Goal: Task Accomplishment & Management: Use online tool/utility

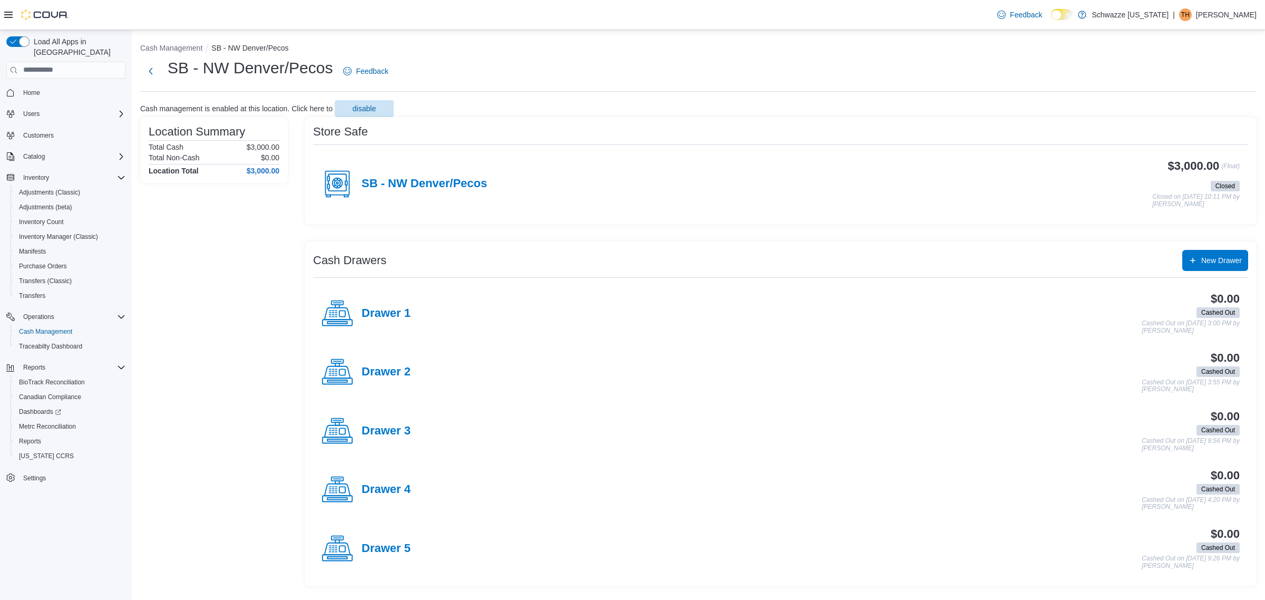
click at [445, 173] on div "SB - NW Denver/Pecos" at bounding box center [403, 184] width 165 height 32
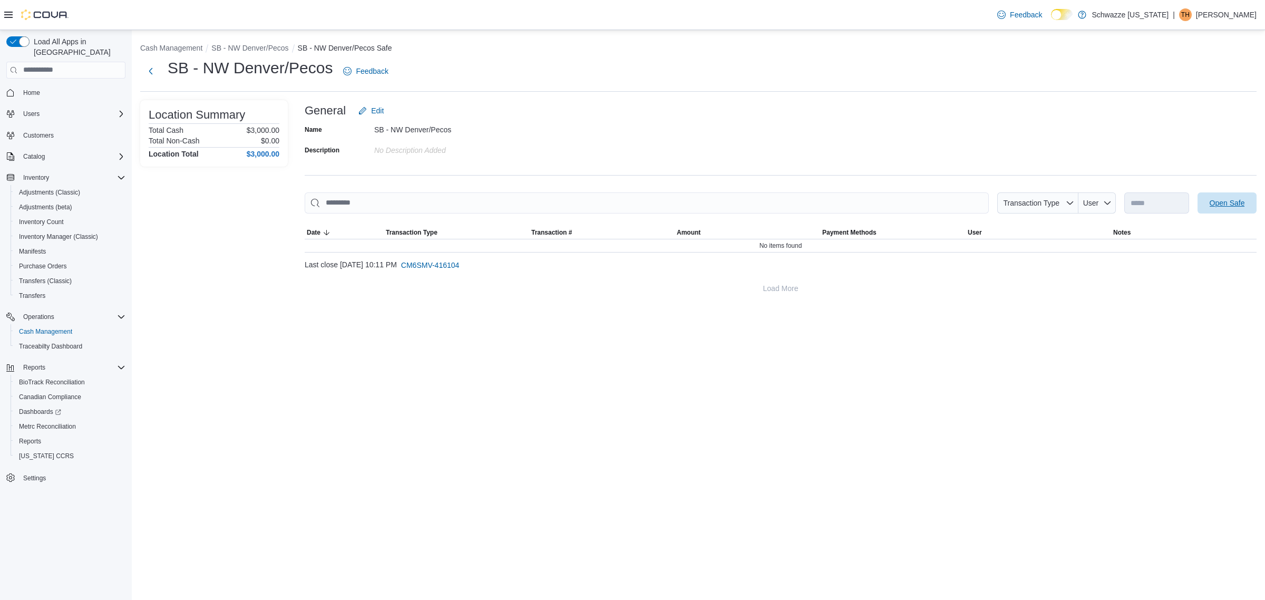
click at [1216, 204] on span "Open Safe" at bounding box center [1226, 203] width 35 height 11
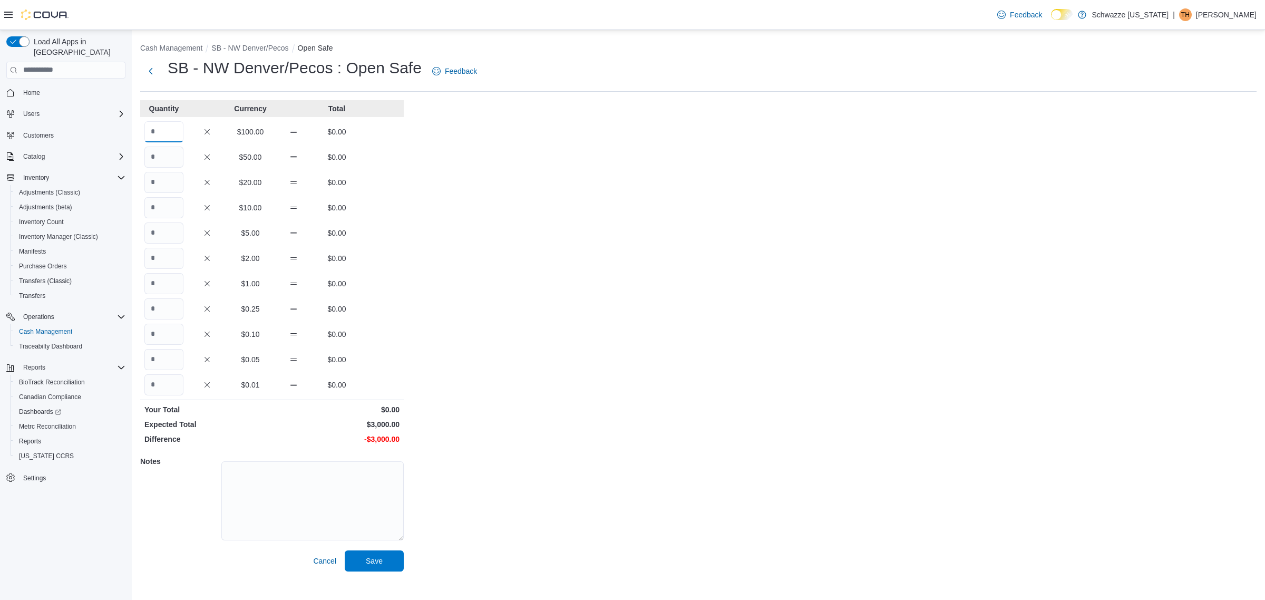
click at [158, 127] on input "Quantity" at bounding box center [163, 131] width 39 height 21
type input "**"
click at [345, 550] on button "Save" at bounding box center [374, 560] width 59 height 21
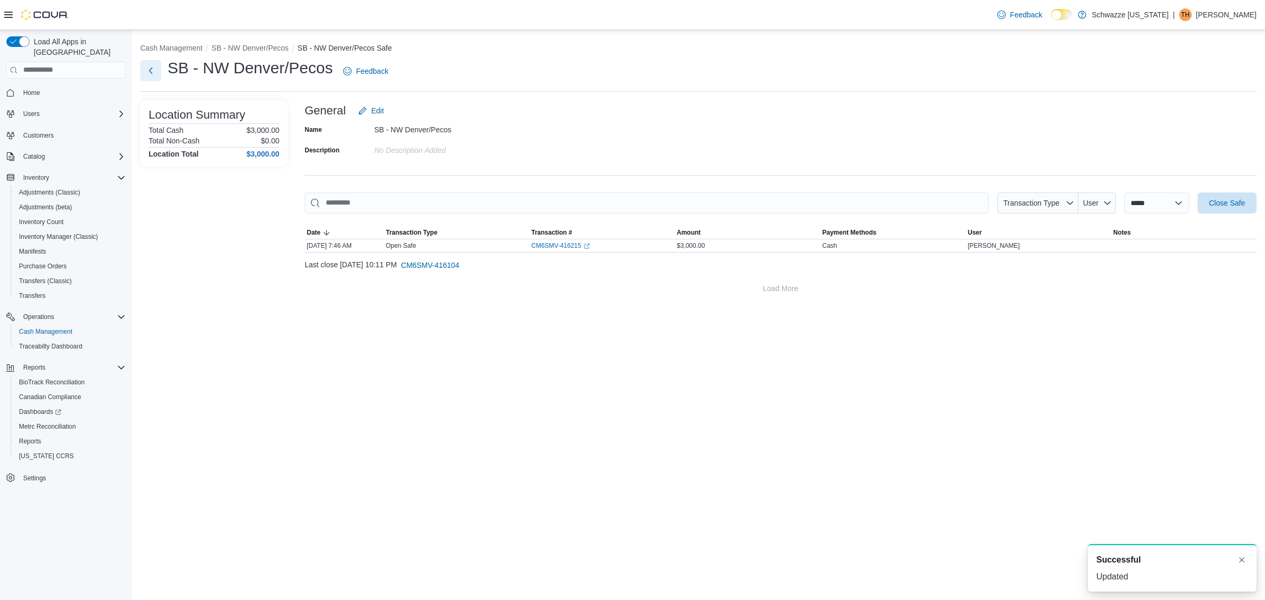
click at [146, 73] on button "Next" at bounding box center [150, 70] width 21 height 21
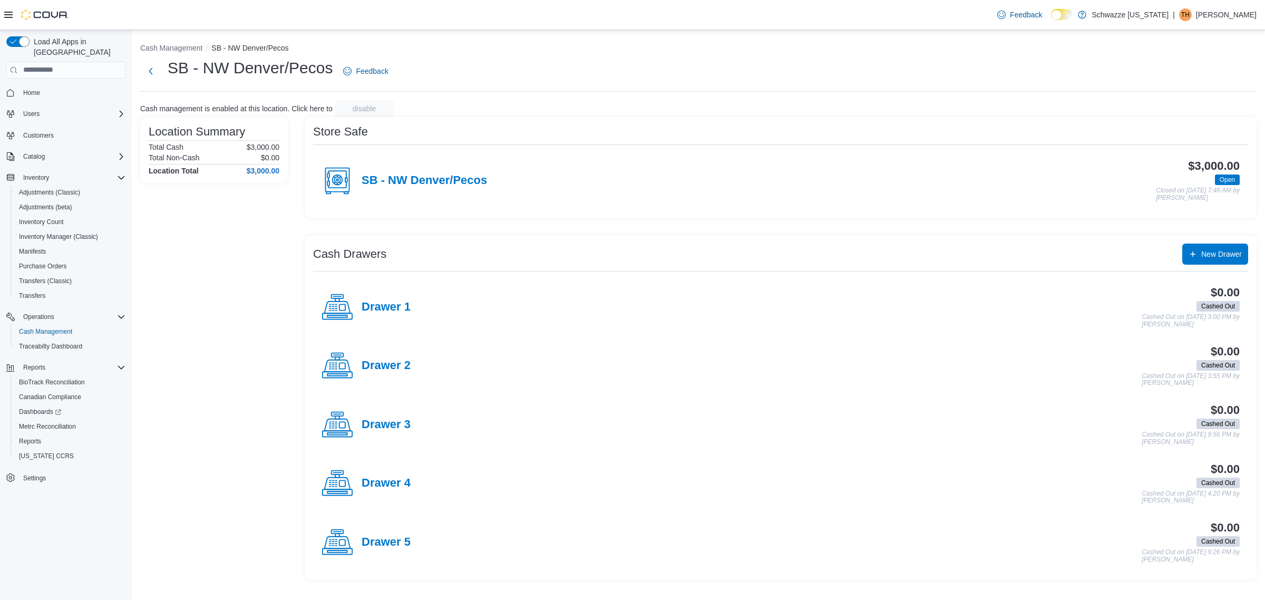
click at [383, 363] on h4 "Drawer 2" at bounding box center [385, 366] width 49 height 14
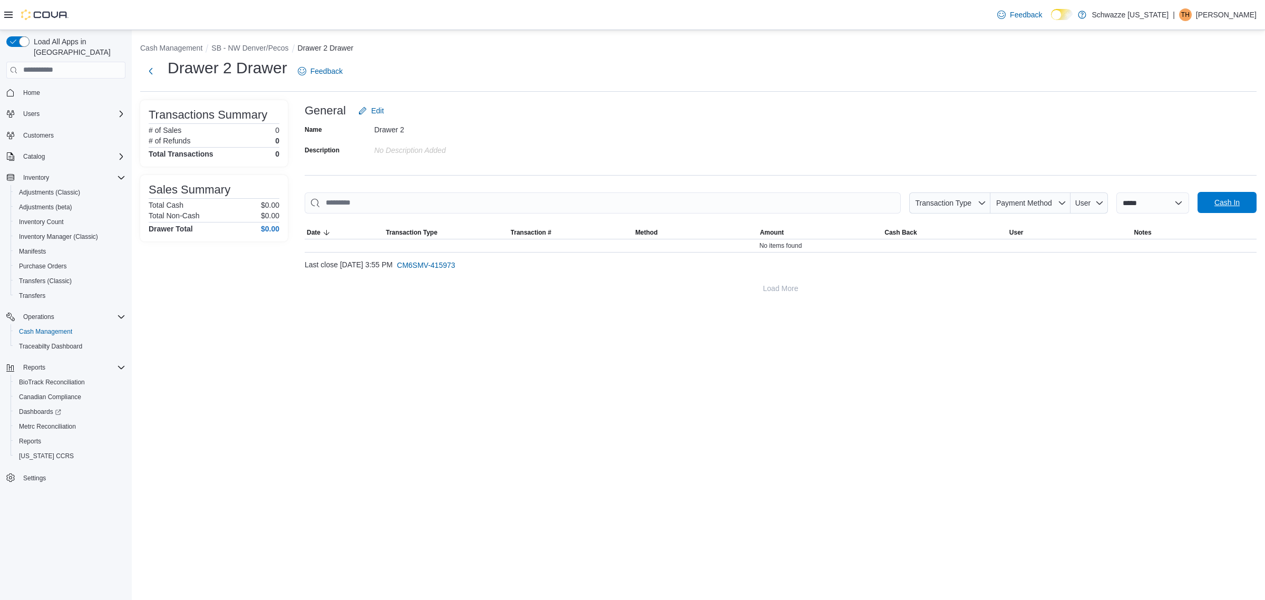
click at [1230, 205] on span "Cash In" at bounding box center [1226, 202] width 25 height 11
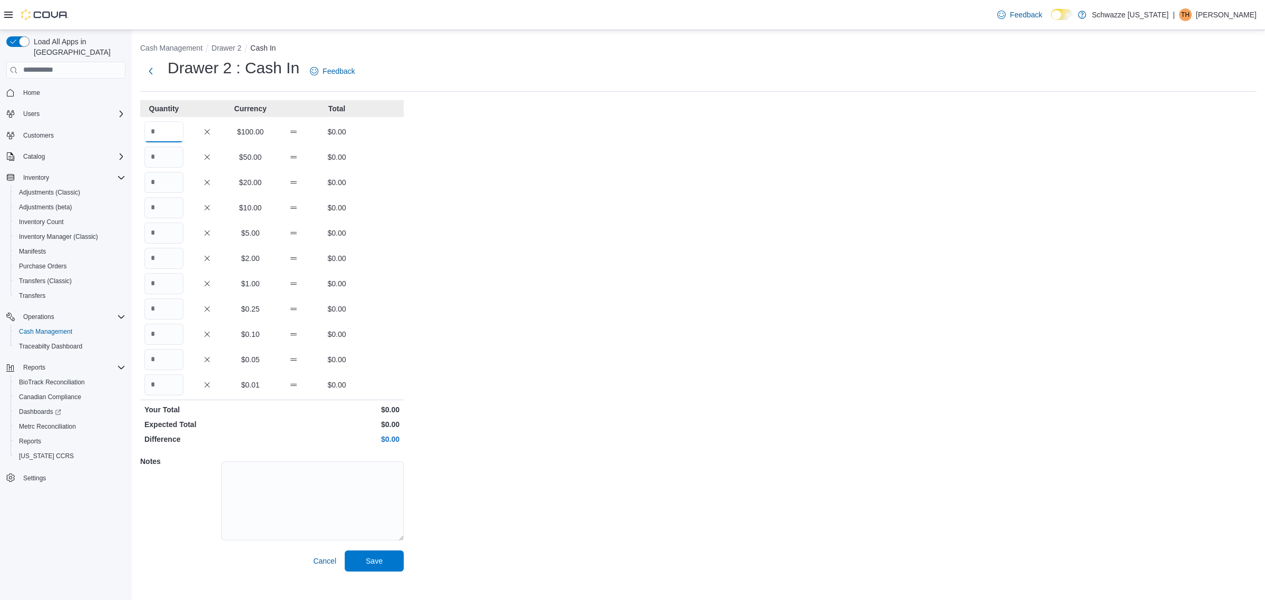
click at [170, 132] on input "Quantity" at bounding box center [163, 131] width 39 height 21
type input "*"
click at [345, 550] on button "Save" at bounding box center [374, 560] width 59 height 21
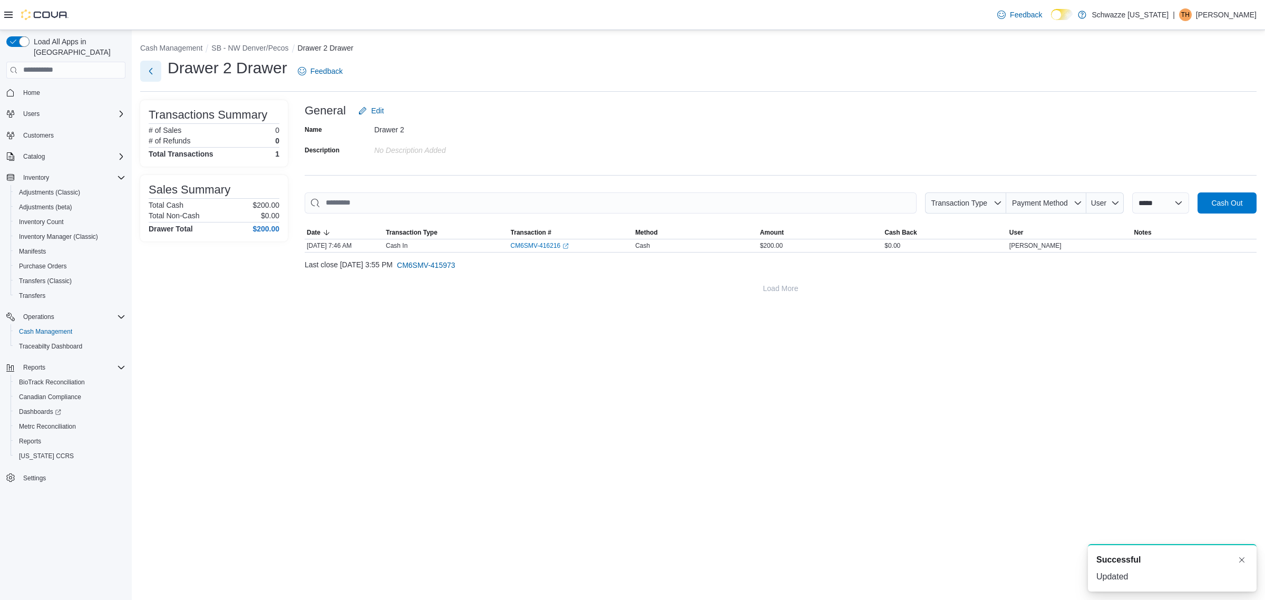
drag, startPoint x: 153, startPoint y: 70, endPoint x: 159, endPoint y: 80, distance: 11.3
click at [154, 71] on button "Next" at bounding box center [150, 71] width 21 height 21
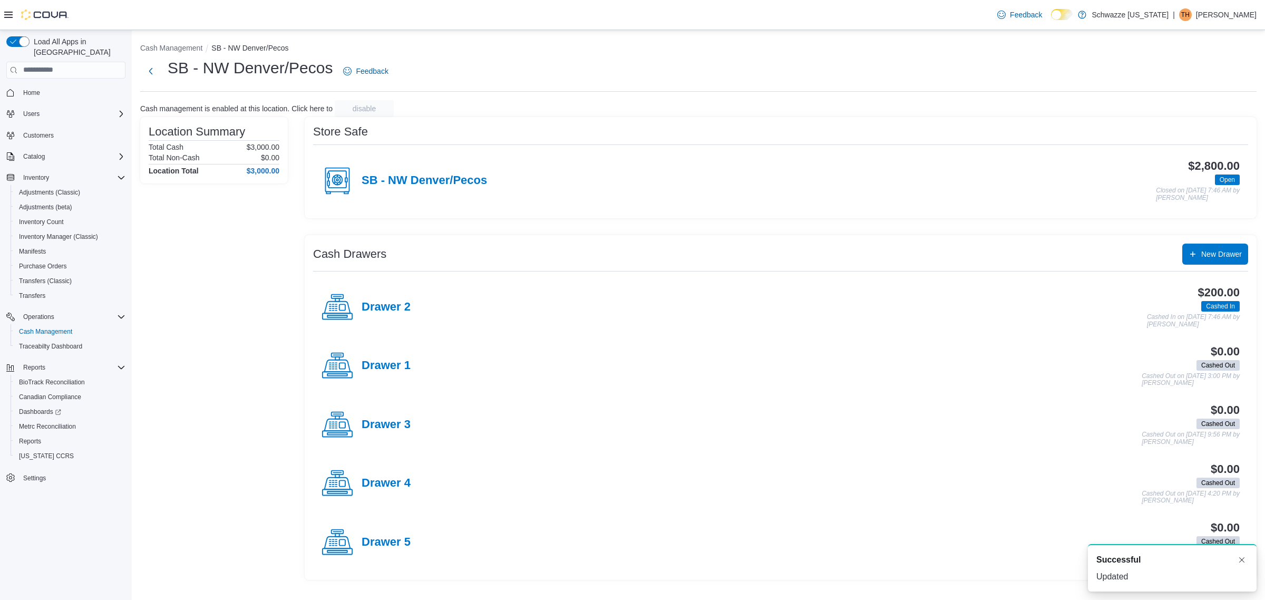
click at [386, 425] on h4 "Drawer 3" at bounding box center [385, 425] width 49 height 14
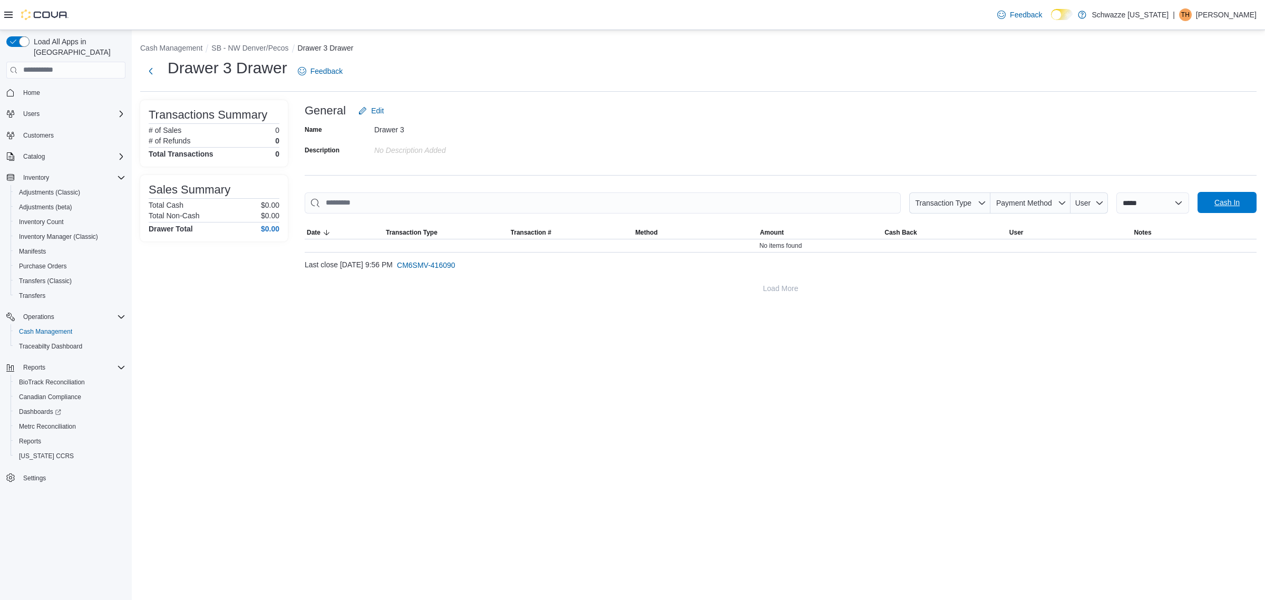
click at [1221, 201] on span "Cash In" at bounding box center [1226, 202] width 25 height 11
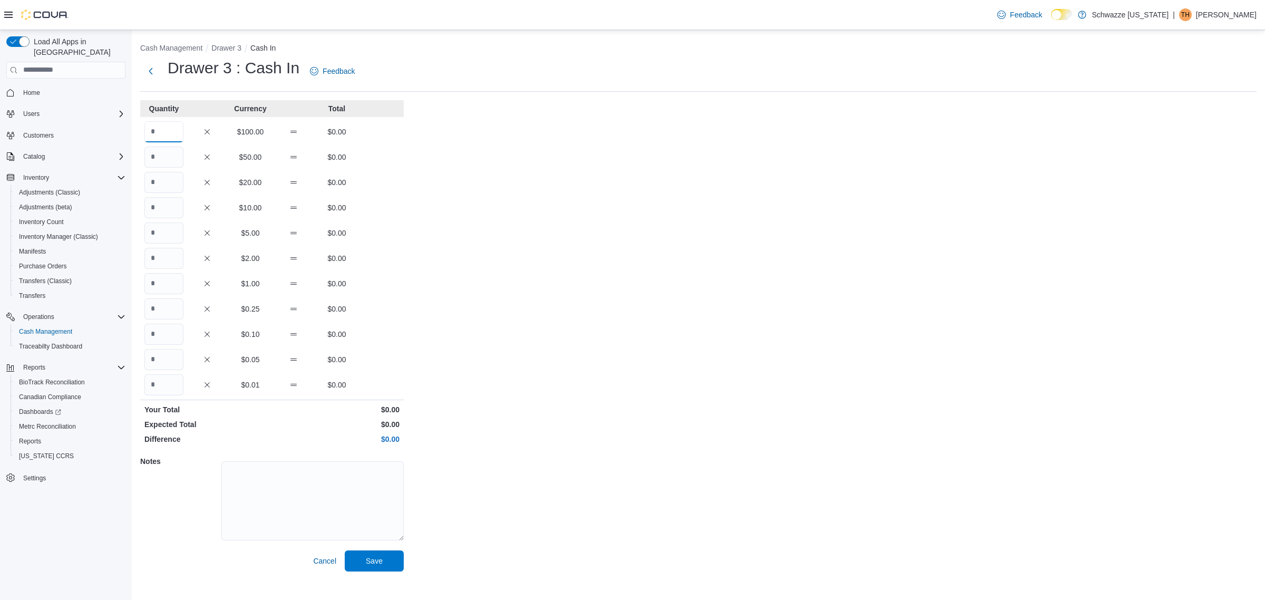
click at [162, 136] on input "Quantity" at bounding box center [163, 131] width 39 height 21
type input "*"
click at [345, 550] on button "Save" at bounding box center [374, 560] width 59 height 21
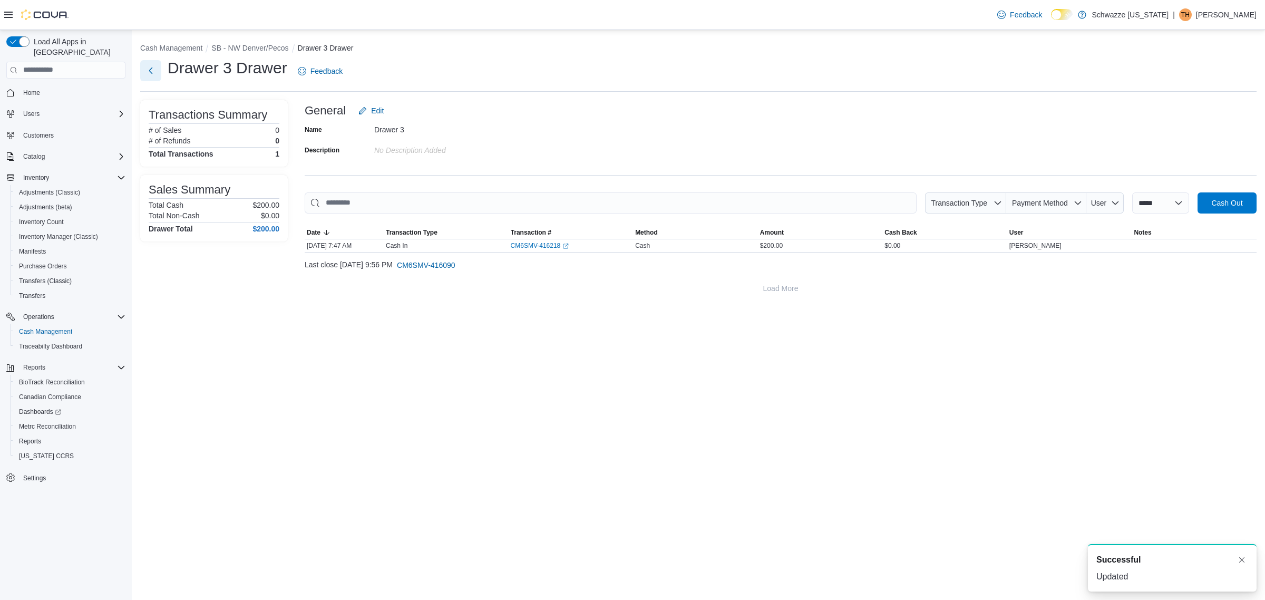
drag, startPoint x: 146, startPoint y: 68, endPoint x: 146, endPoint y: 76, distance: 7.9
click at [146, 69] on button "Next" at bounding box center [150, 71] width 21 height 21
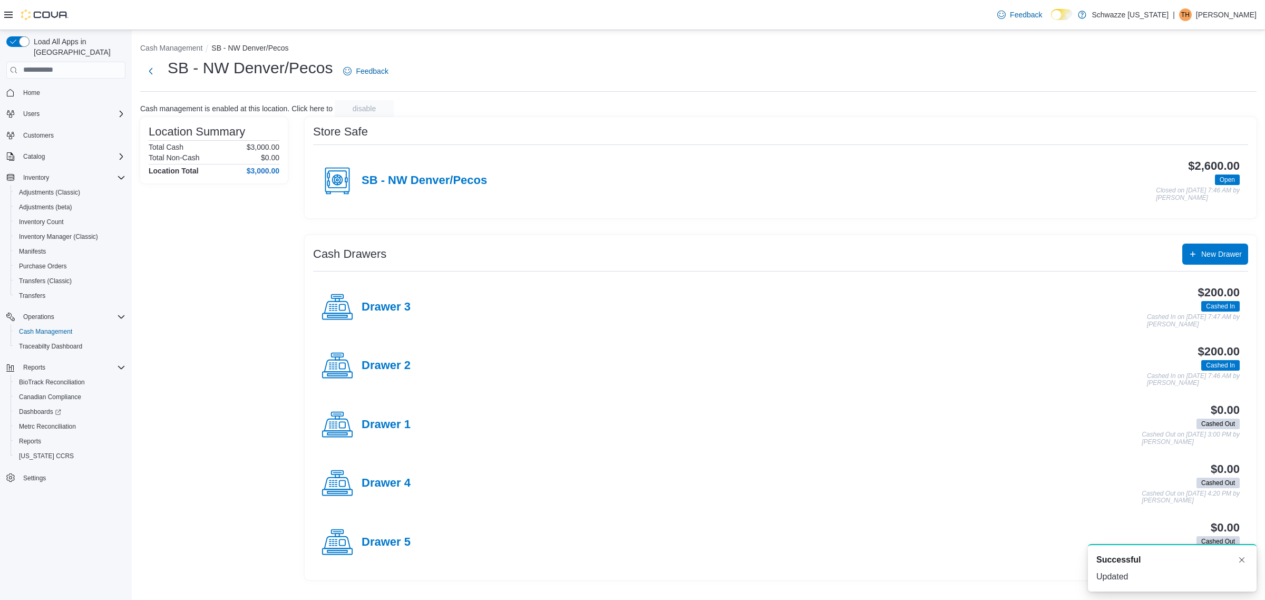
drag, startPoint x: 391, startPoint y: 483, endPoint x: 379, endPoint y: 481, distance: 11.9
click at [391, 483] on h4 "Drawer 4" at bounding box center [385, 483] width 49 height 14
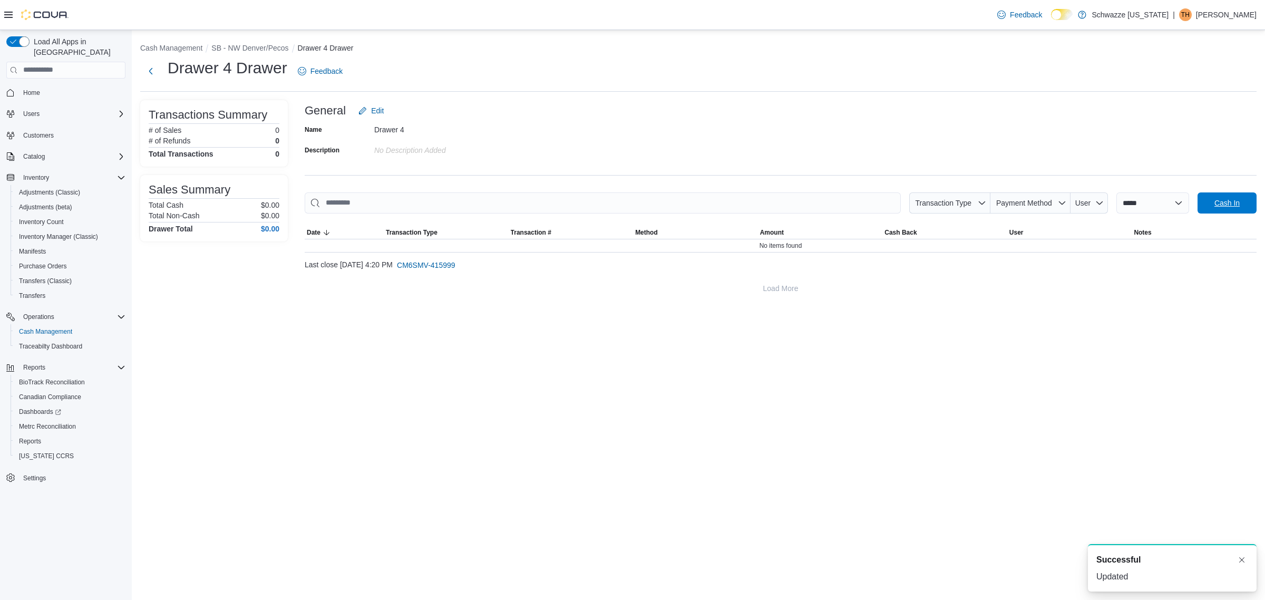
click at [1228, 201] on span "Cash In" at bounding box center [1226, 203] width 25 height 11
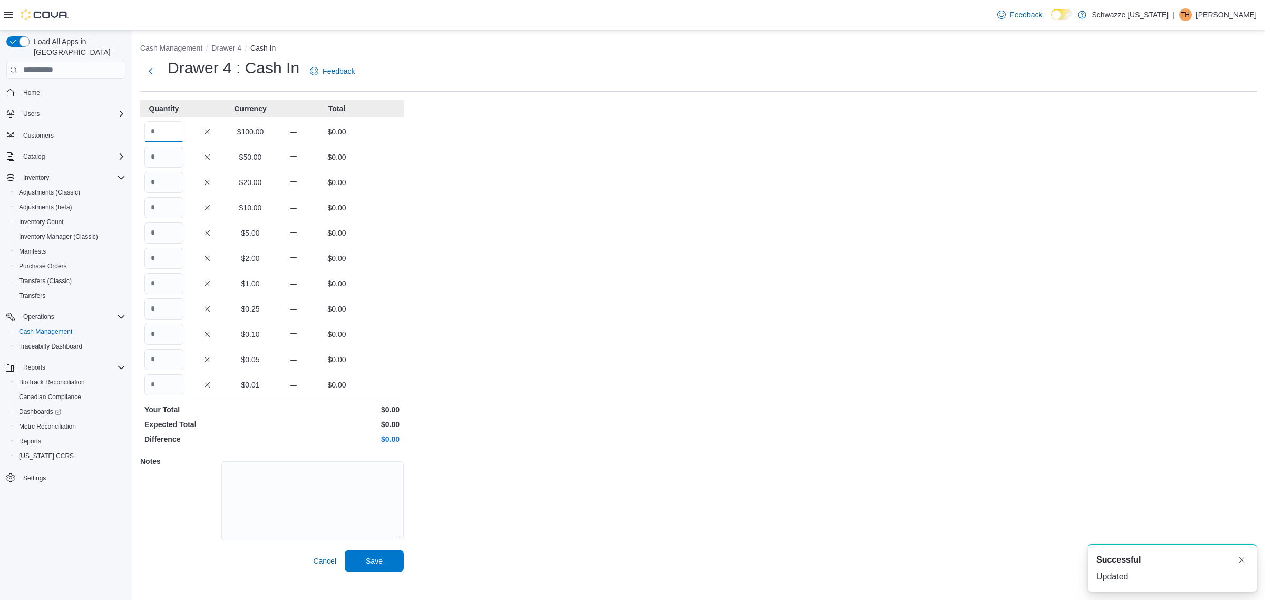
click at [169, 132] on input "Quantity" at bounding box center [163, 131] width 39 height 21
type input "*"
click at [345, 550] on button "Save" at bounding box center [374, 560] width 59 height 21
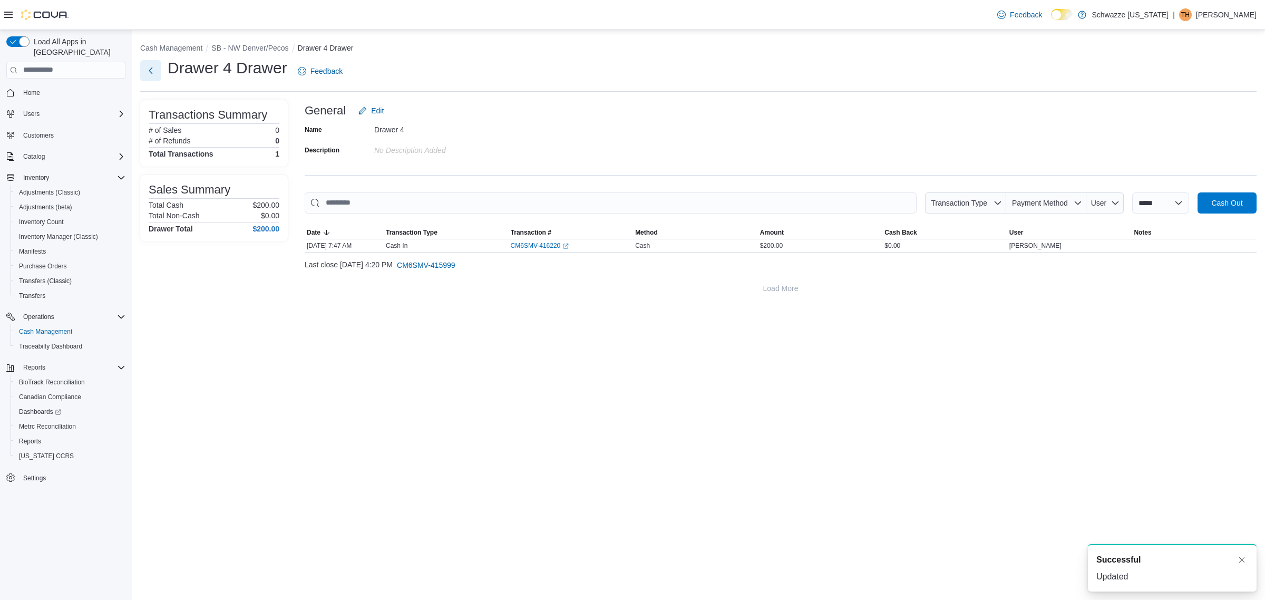
click at [153, 72] on button "Next" at bounding box center [150, 70] width 21 height 21
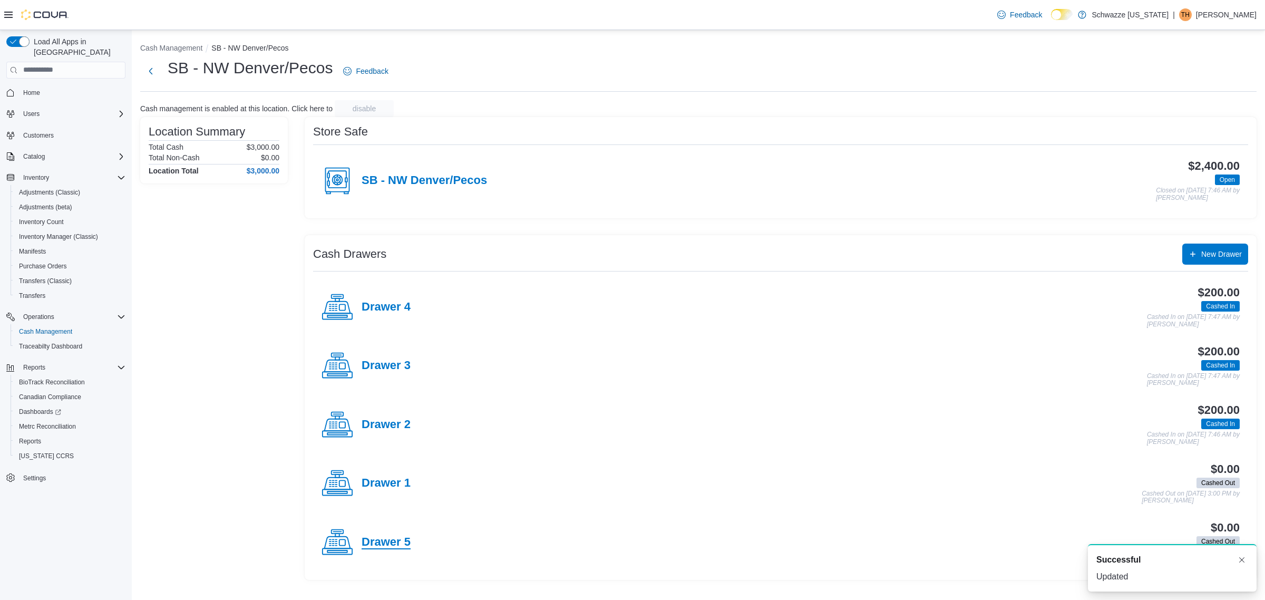
click at [391, 548] on h4 "Drawer 5" at bounding box center [385, 542] width 49 height 14
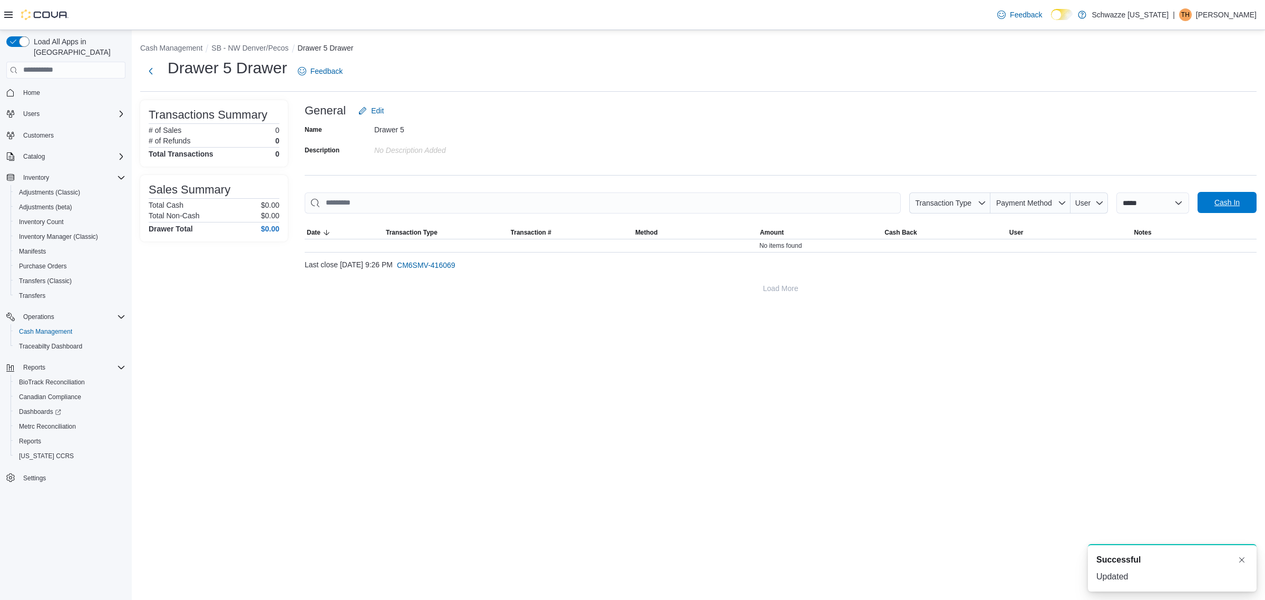
click at [1230, 202] on span "Cash In" at bounding box center [1226, 202] width 25 height 11
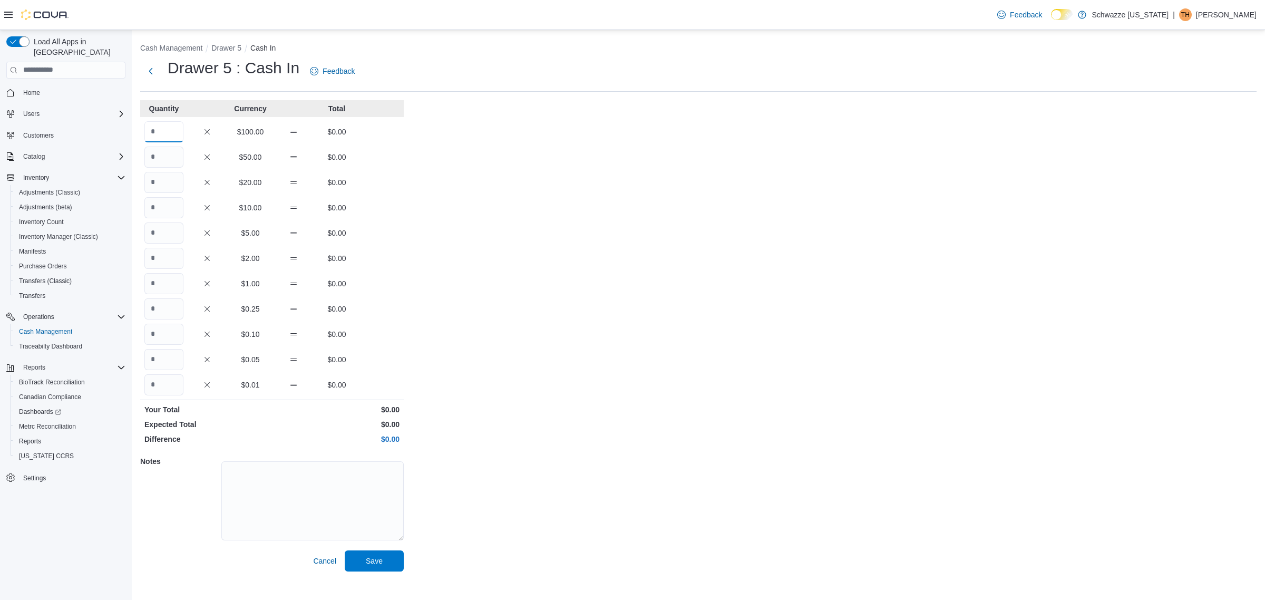
click at [166, 132] on input "Quantity" at bounding box center [163, 131] width 39 height 21
type input "*"
click at [345, 550] on button "Save" at bounding box center [374, 560] width 59 height 21
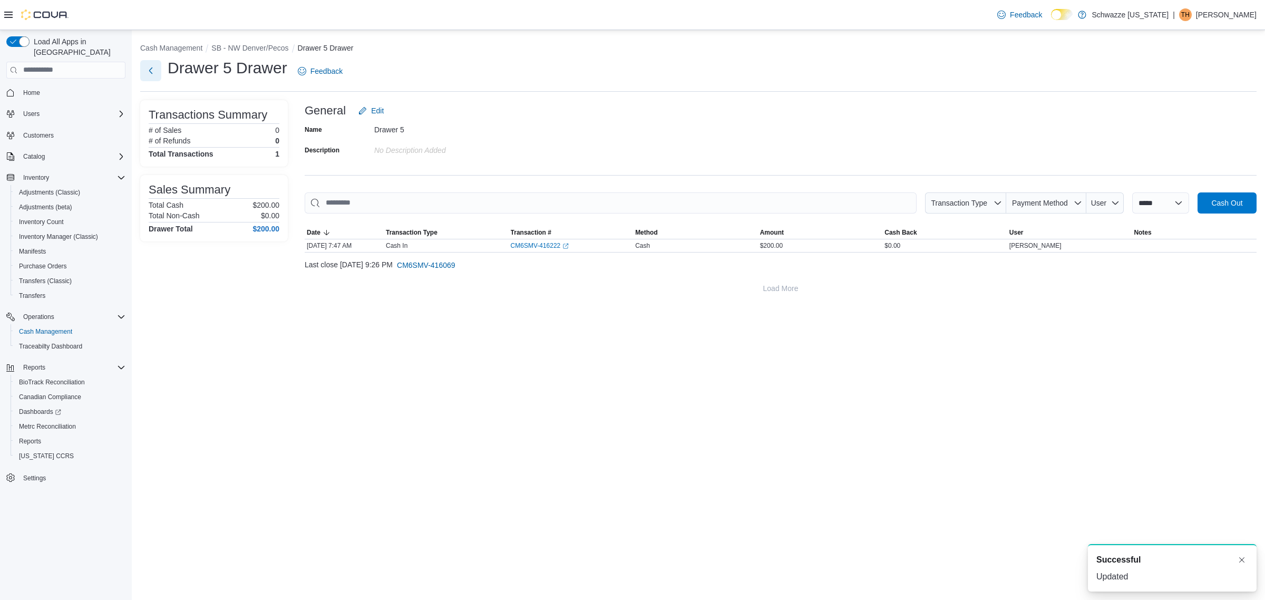
click at [151, 71] on button "Next" at bounding box center [150, 70] width 21 height 21
